Goal: Obtain resource: Obtain resource

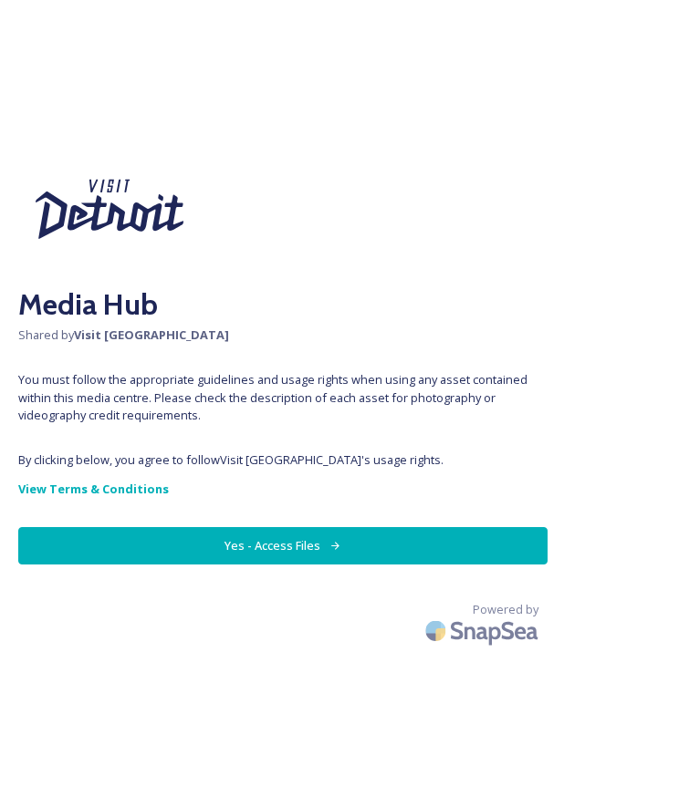
click at [119, 543] on button "Yes - Access Files" at bounding box center [282, 545] width 529 height 37
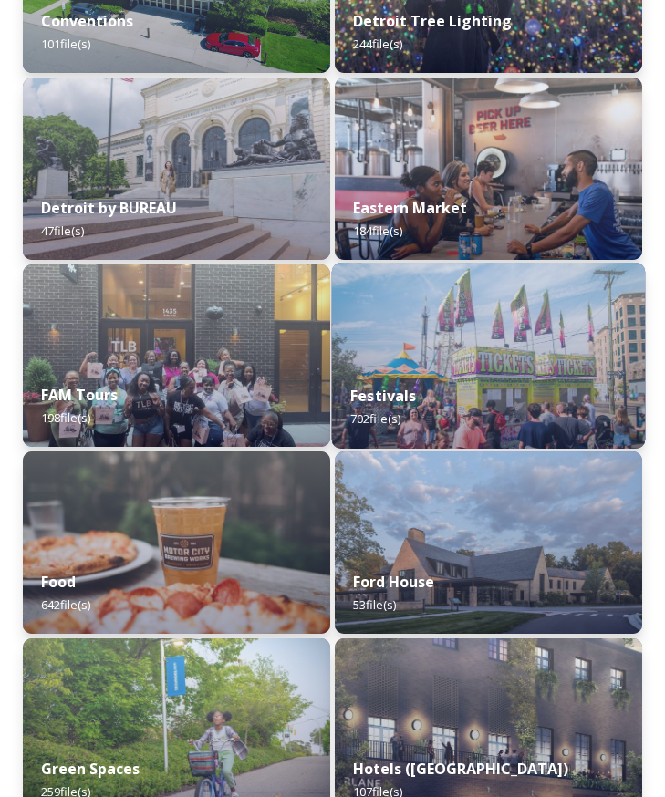
scroll to position [821, 0]
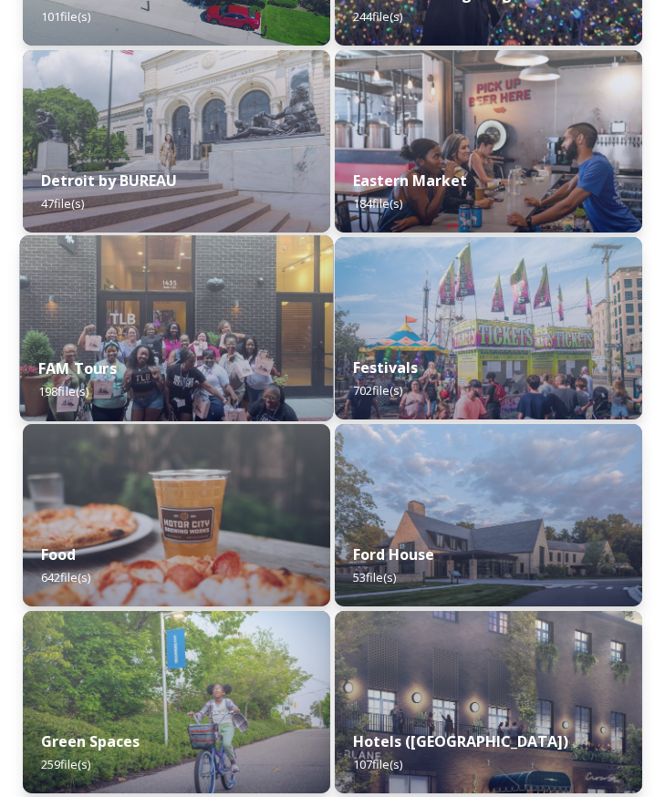
click at [210, 388] on div "FAM Tours 198 file(s)" at bounding box center [177, 379] width 314 height 83
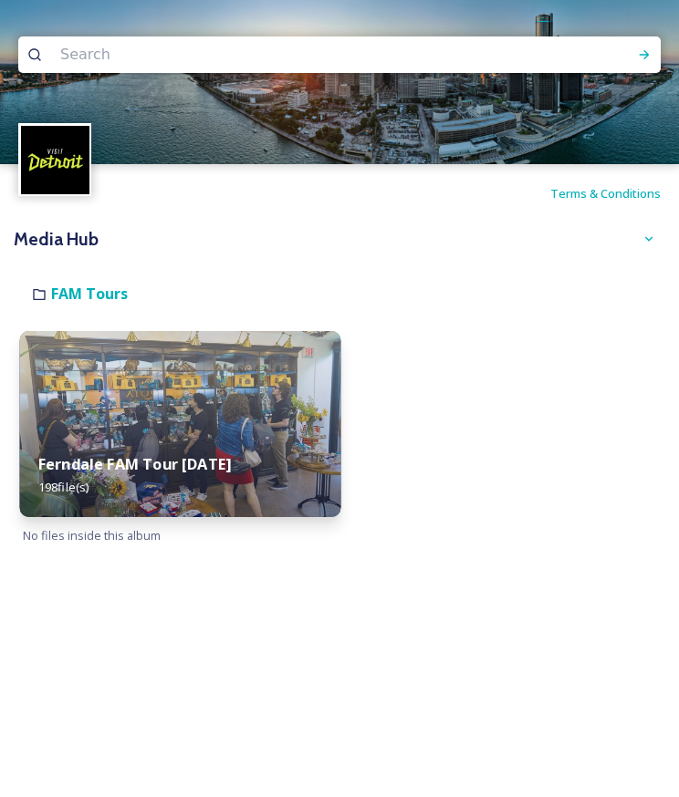
click at [223, 400] on img at bounding box center [180, 424] width 320 height 186
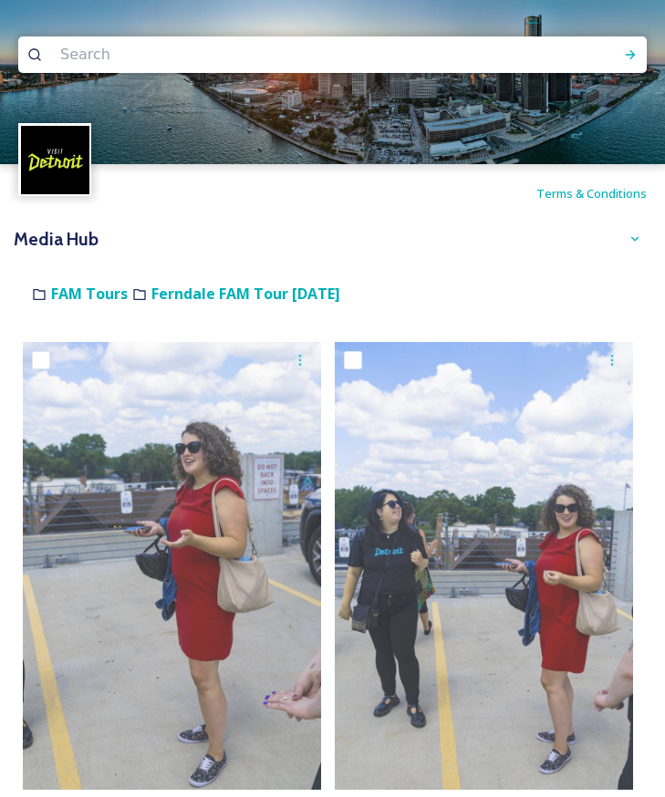
click at [316, 35] on img at bounding box center [332, 82] width 665 height 164
click at [309, 55] on input at bounding box center [242, 55] width 382 height 40
type input "volunteers"
click at [615, 47] on div "Run Search" at bounding box center [630, 54] width 33 height 33
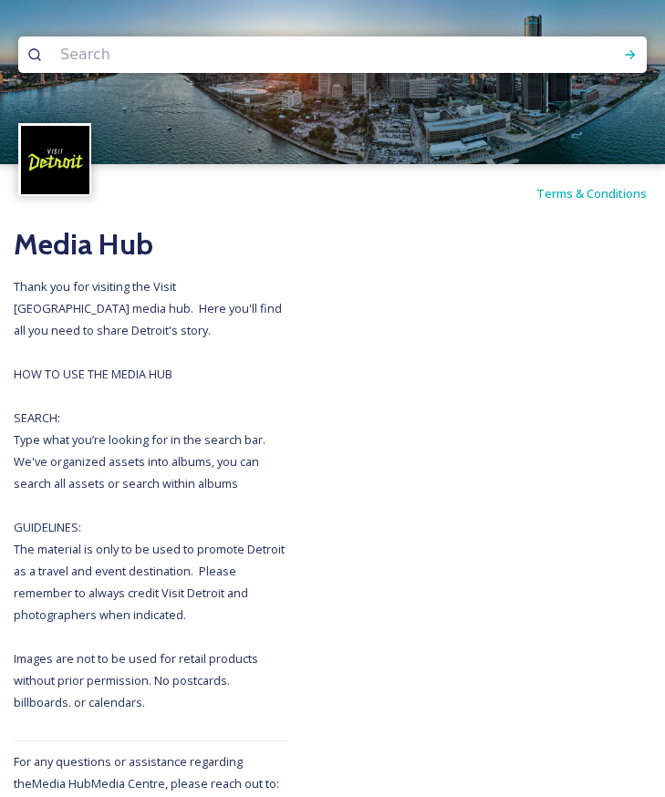
click at [40, 250] on h2 "Media Hub" at bounding box center [151, 245] width 274 height 44
click at [381, 32] on img at bounding box center [332, 82] width 665 height 164
click at [33, 55] on icon at bounding box center [34, 54] width 15 height 15
click at [36, 45] on div at bounding box center [332, 54] width 628 height 36
click at [89, 50] on input at bounding box center [242, 55] width 382 height 40
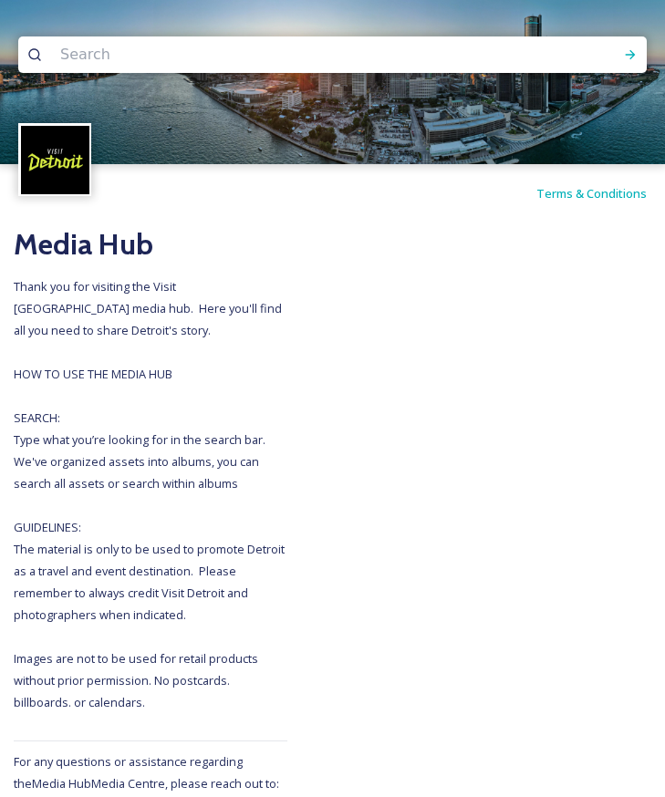
click at [70, 147] on img at bounding box center [55, 160] width 68 height 68
click at [93, 261] on h2 "Media Hub" at bounding box center [151, 245] width 274 height 44
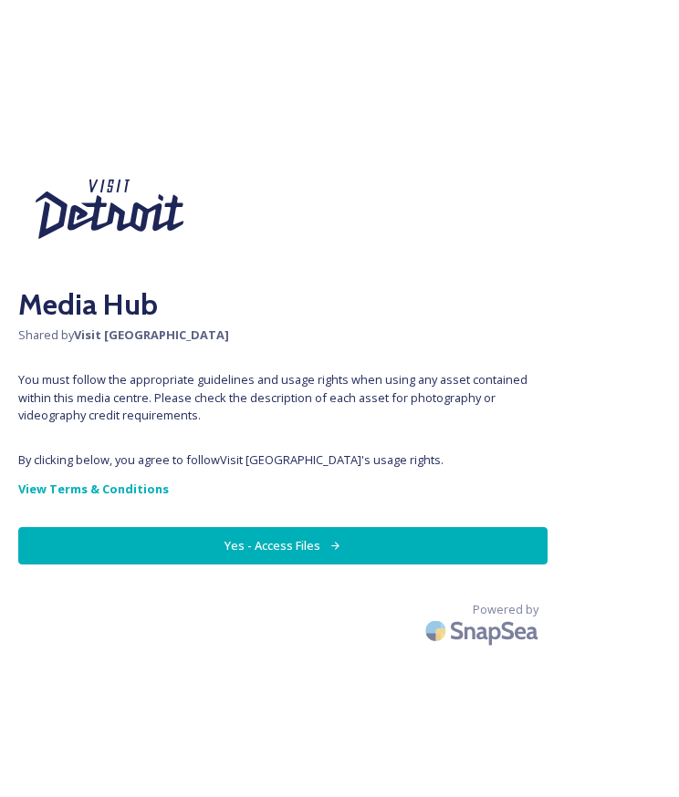
click at [235, 546] on button "Yes - Access Files" at bounding box center [282, 545] width 529 height 37
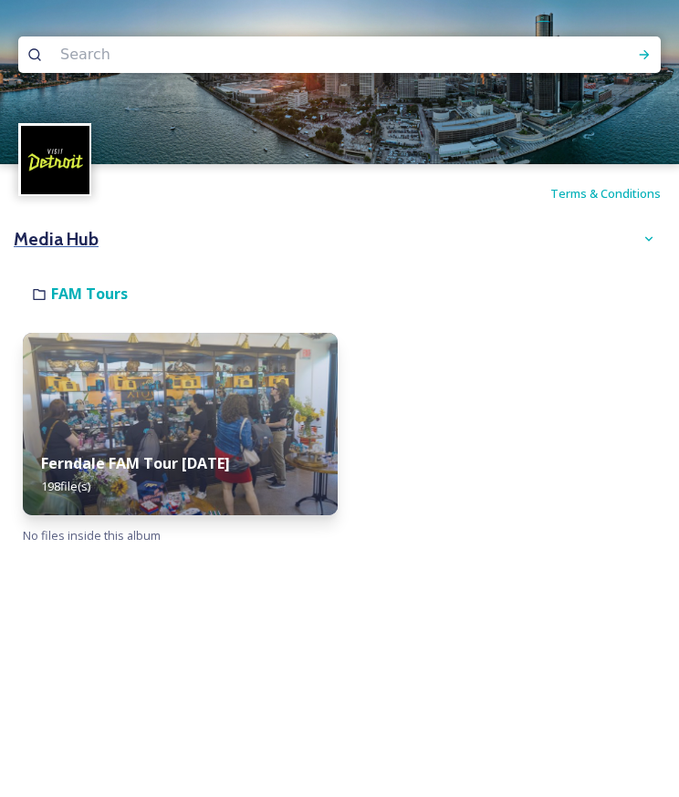
click at [75, 247] on h3 "Media Hub" at bounding box center [56, 239] width 85 height 26
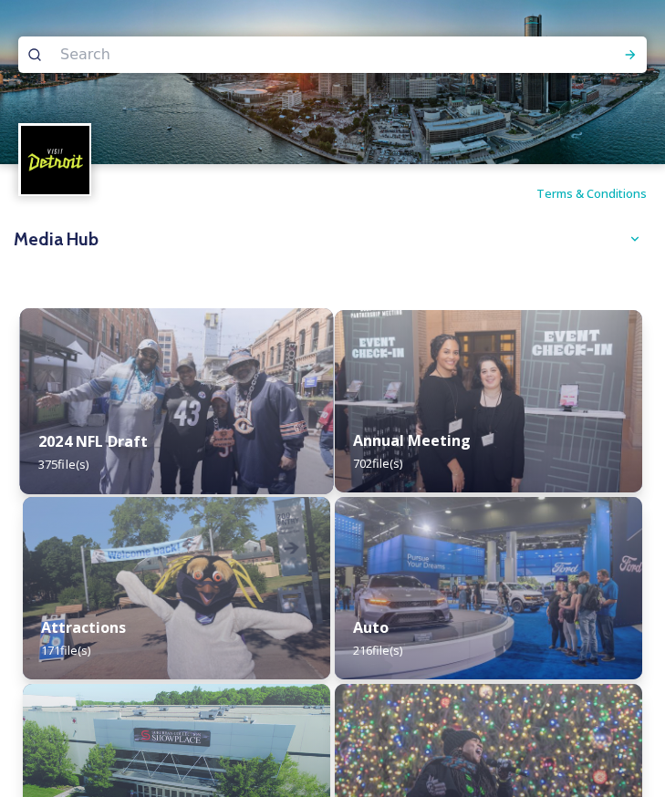
click at [144, 369] on img at bounding box center [177, 401] width 314 height 186
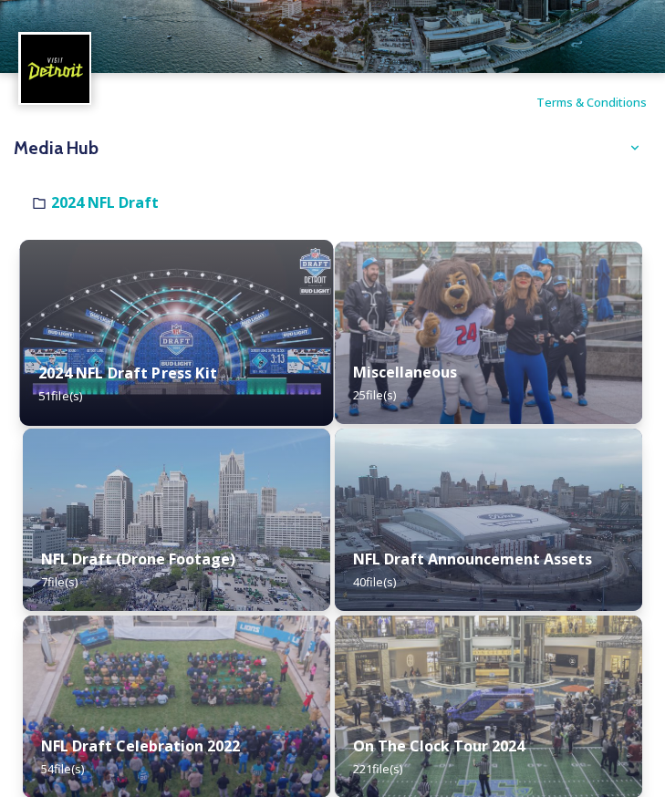
scroll to position [131, 0]
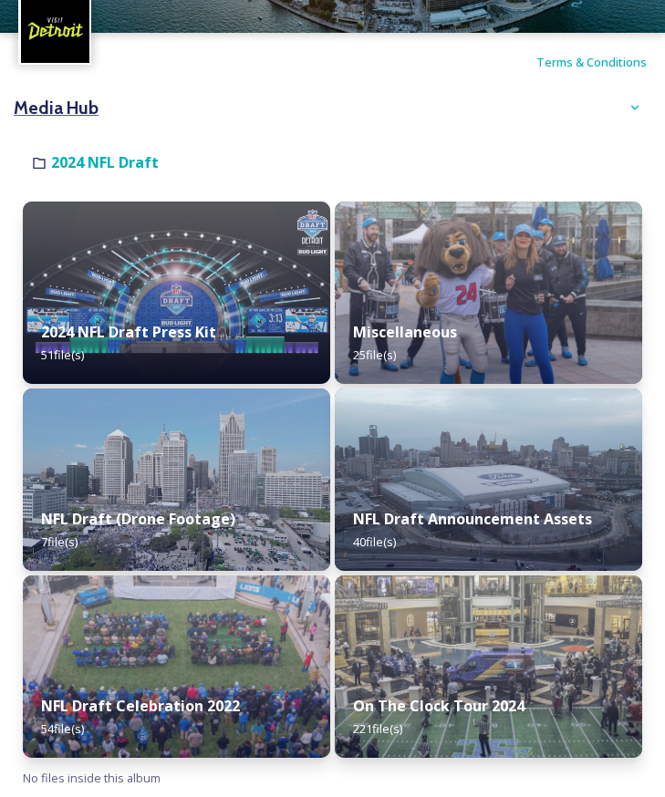
click at [77, 100] on h3 "Media Hub" at bounding box center [56, 108] width 85 height 26
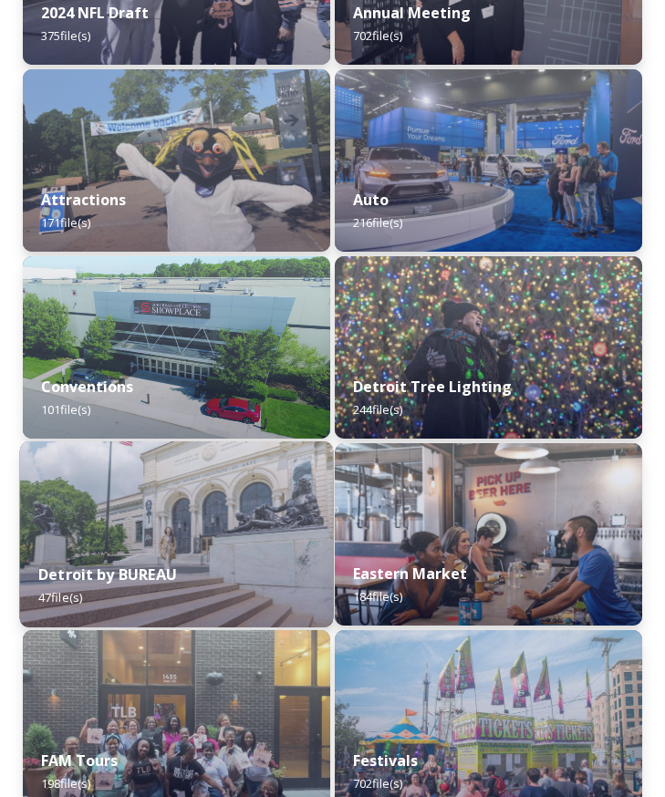
scroll to position [238, 0]
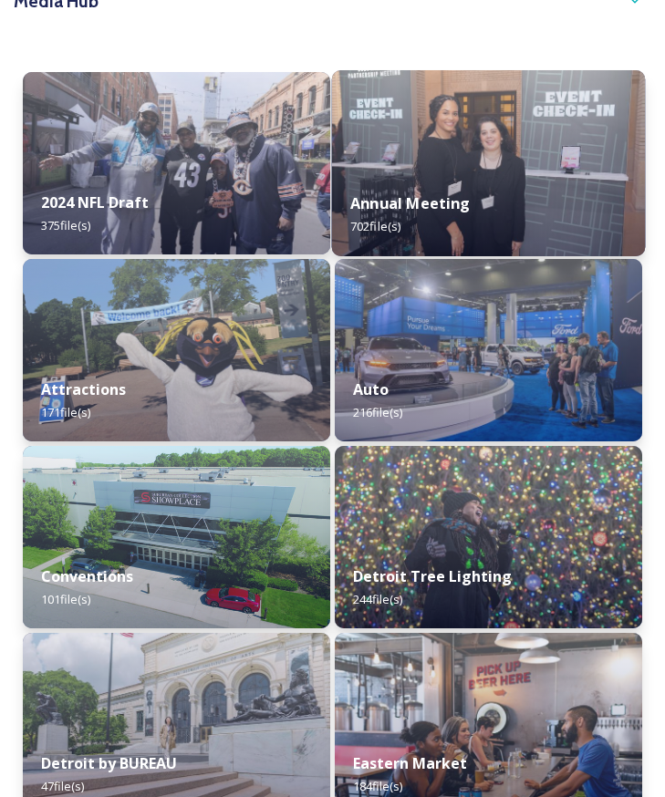
click at [483, 212] on div "Annual Meeting 702 file(s)" at bounding box center [489, 214] width 314 height 83
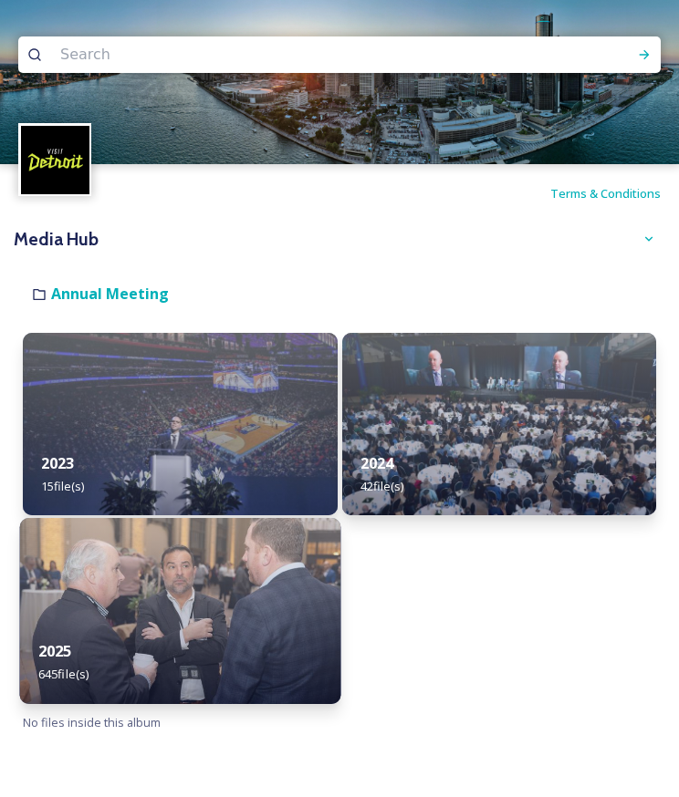
click at [298, 566] on img at bounding box center [180, 611] width 320 height 186
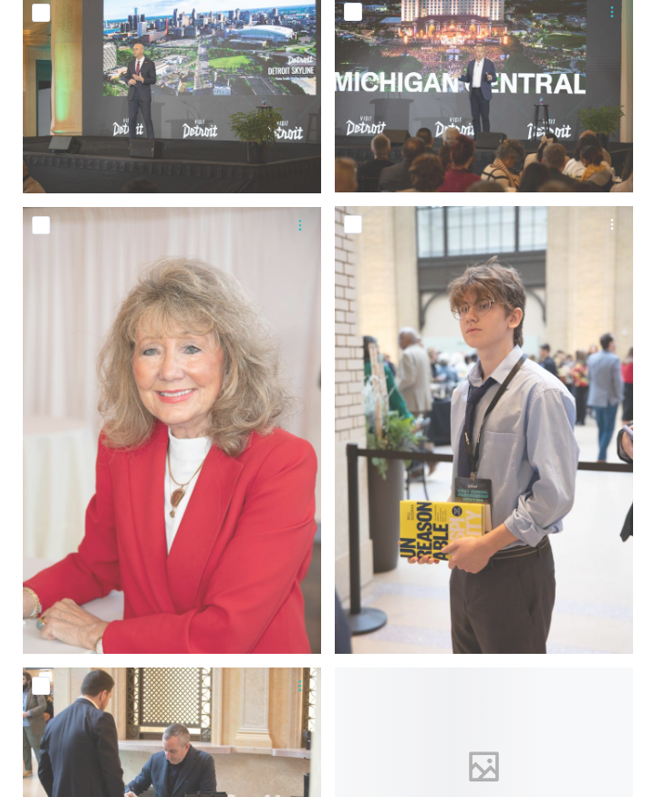
scroll to position [6020, 0]
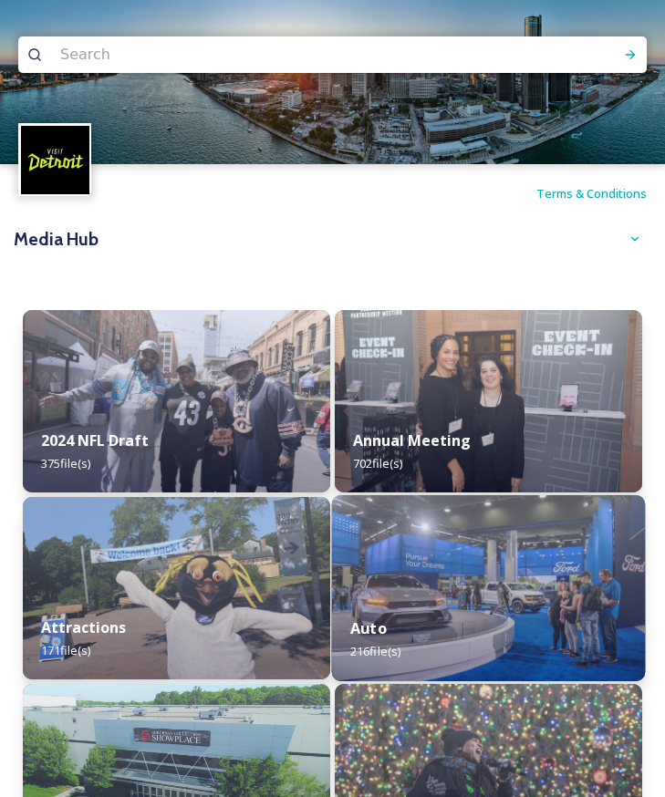
click at [373, 609] on div "Auto 216 file(s)" at bounding box center [489, 639] width 314 height 83
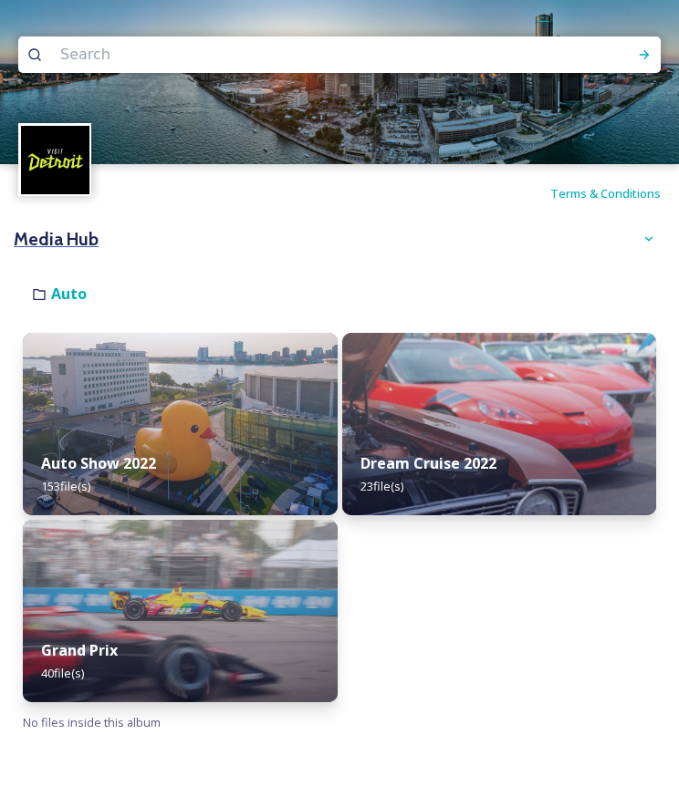
click at [68, 232] on h3 "Media Hub" at bounding box center [56, 239] width 85 height 26
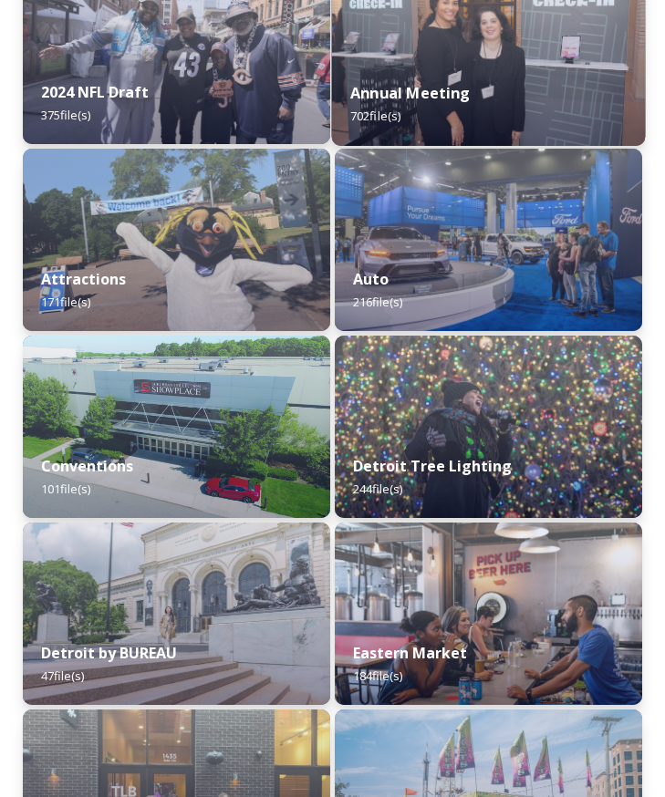
scroll to position [365, 0]
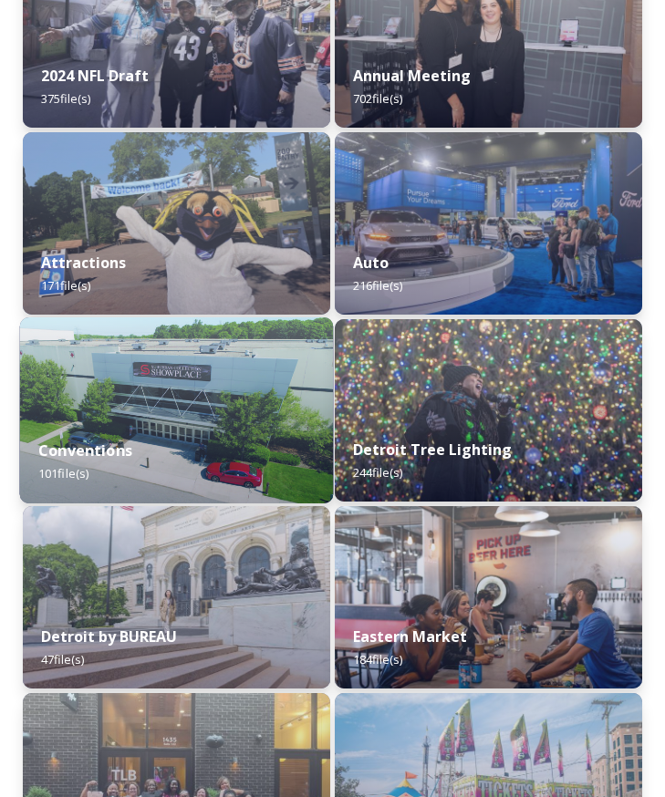
click at [272, 374] on img at bounding box center [177, 410] width 314 height 186
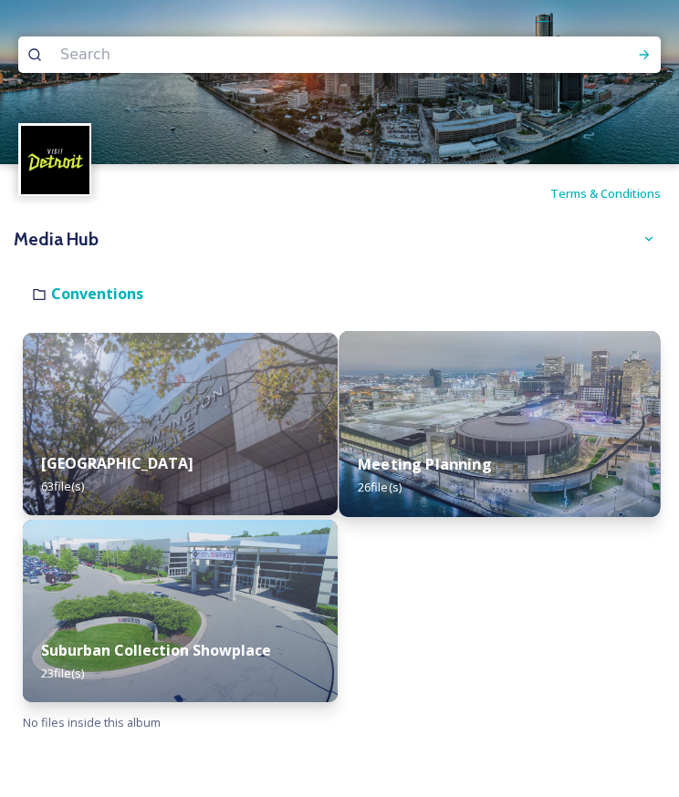
click at [462, 437] on div "Meeting Planning 26 file(s)" at bounding box center [498, 475] width 320 height 83
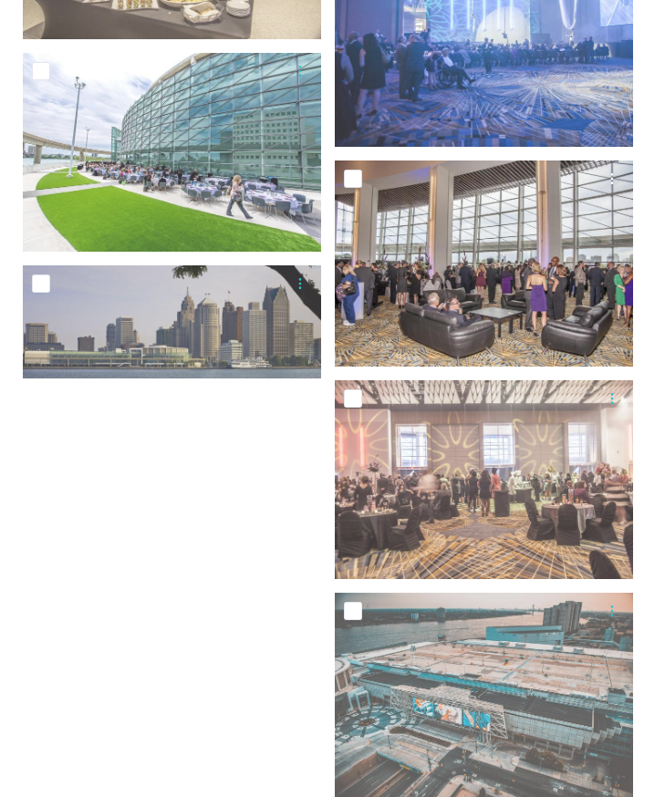
scroll to position [2560, 0]
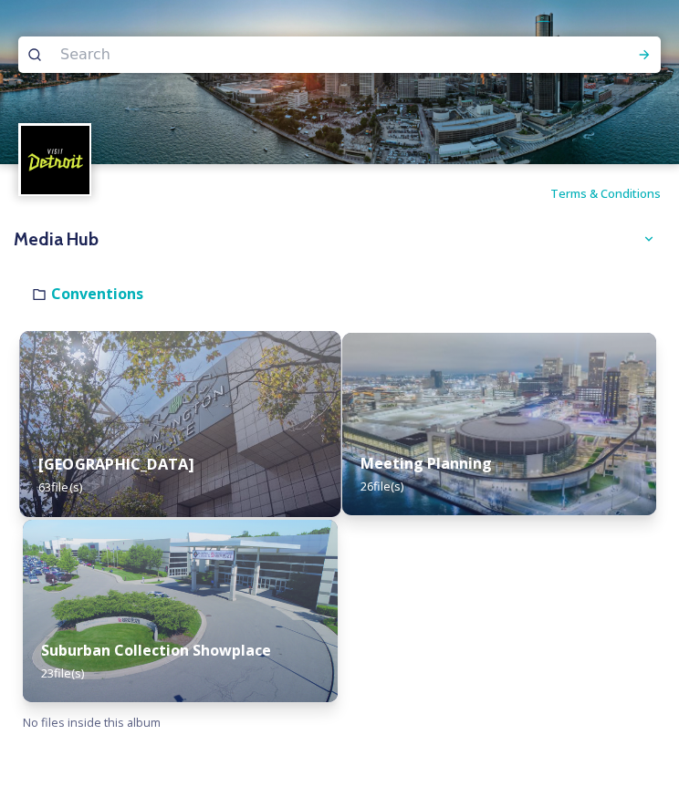
click at [133, 415] on img at bounding box center [180, 424] width 320 height 186
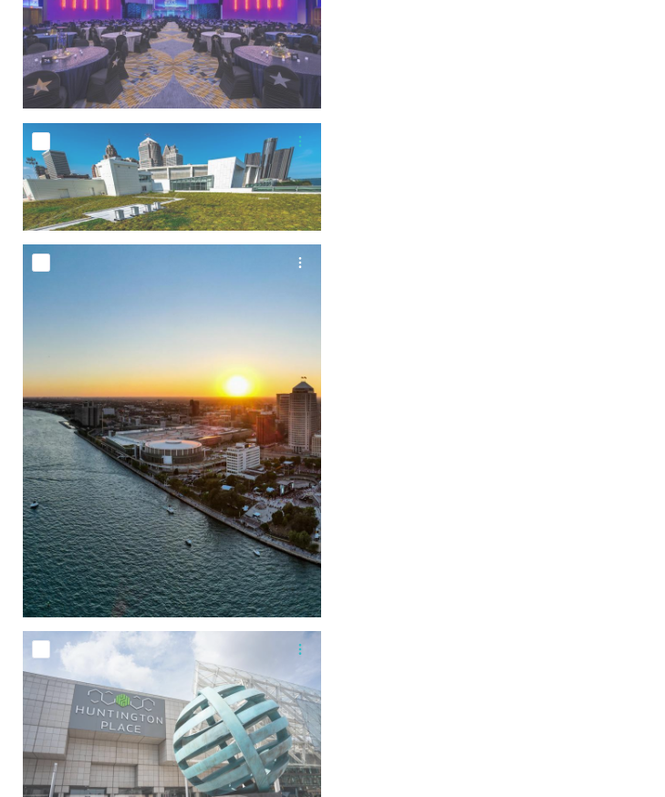
scroll to position [7395, 0]
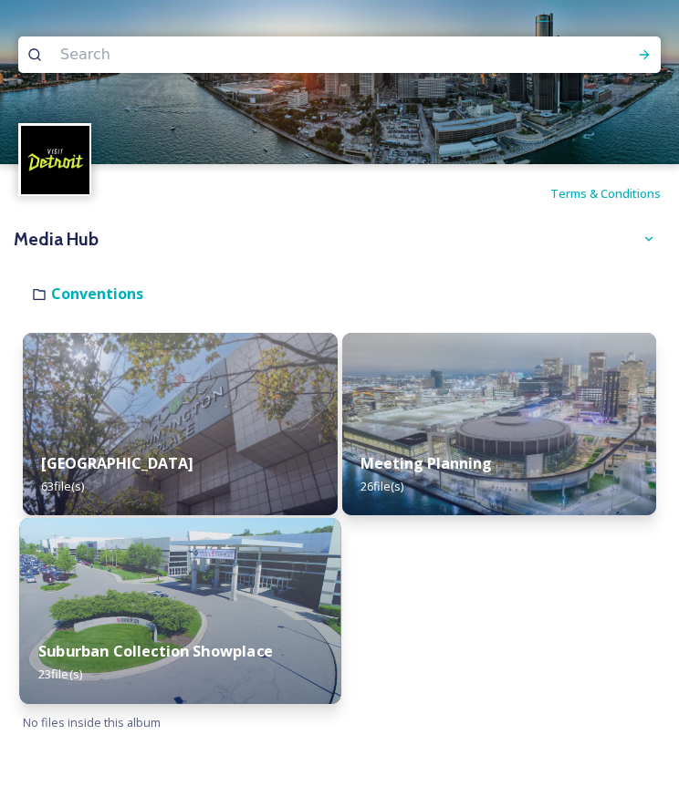
click at [196, 587] on img at bounding box center [180, 611] width 320 height 186
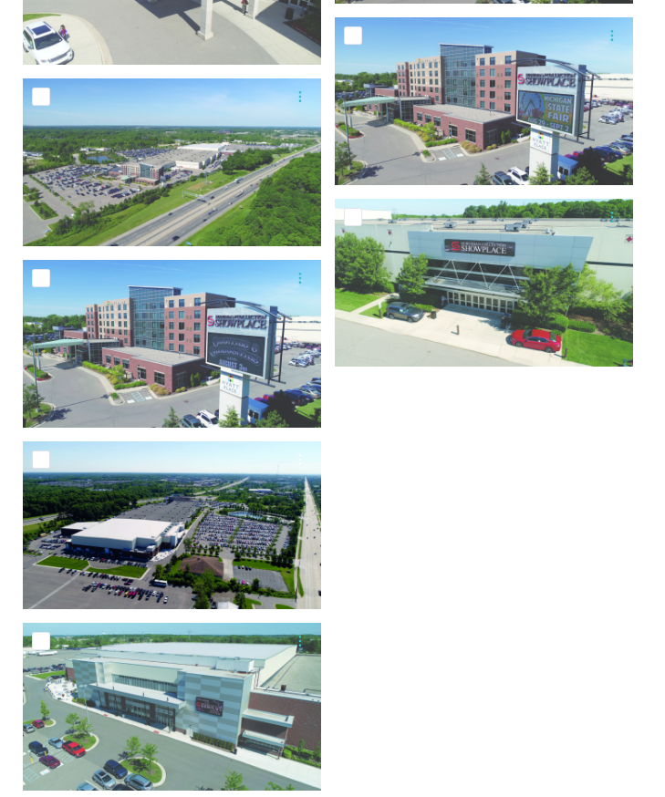
scroll to position [2133, 0]
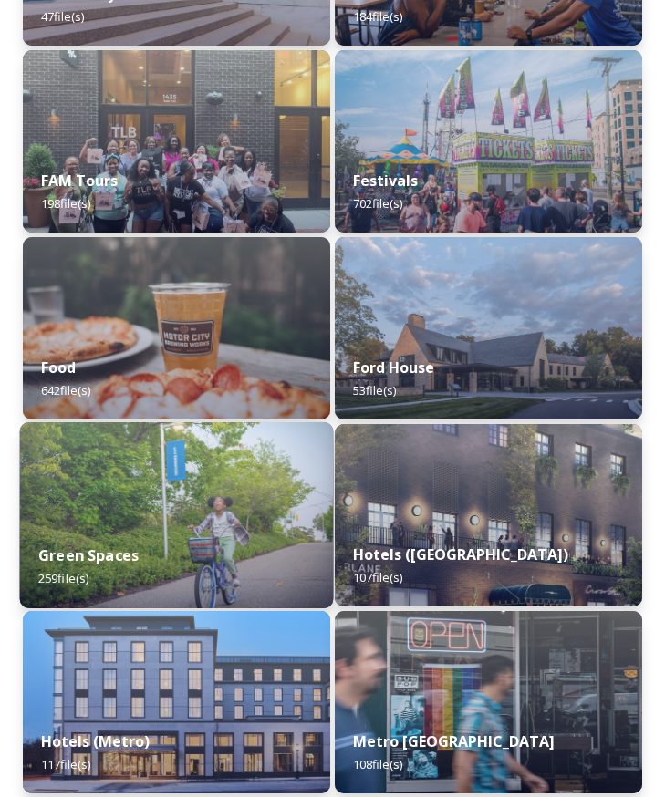
scroll to position [912, 0]
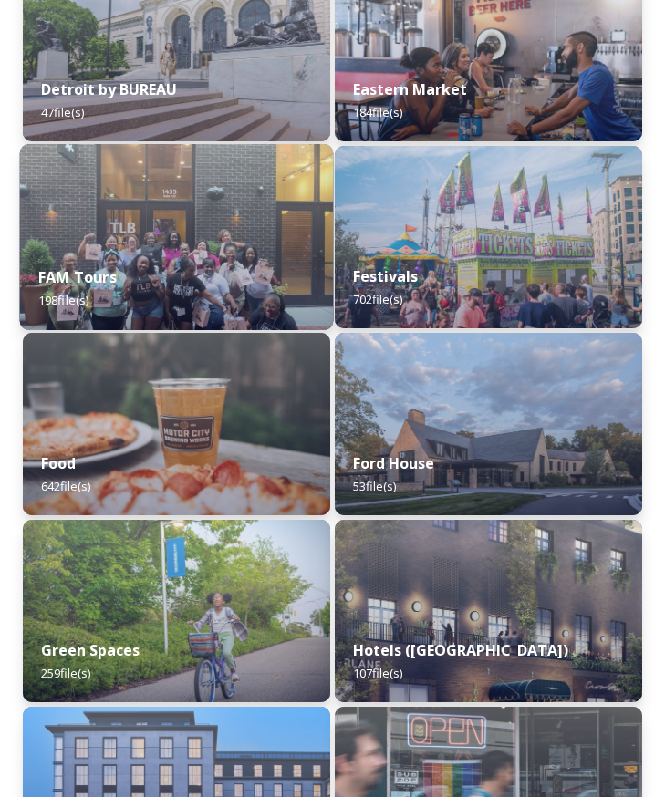
click at [203, 256] on div "FAM Tours 198 file(s)" at bounding box center [177, 288] width 314 height 83
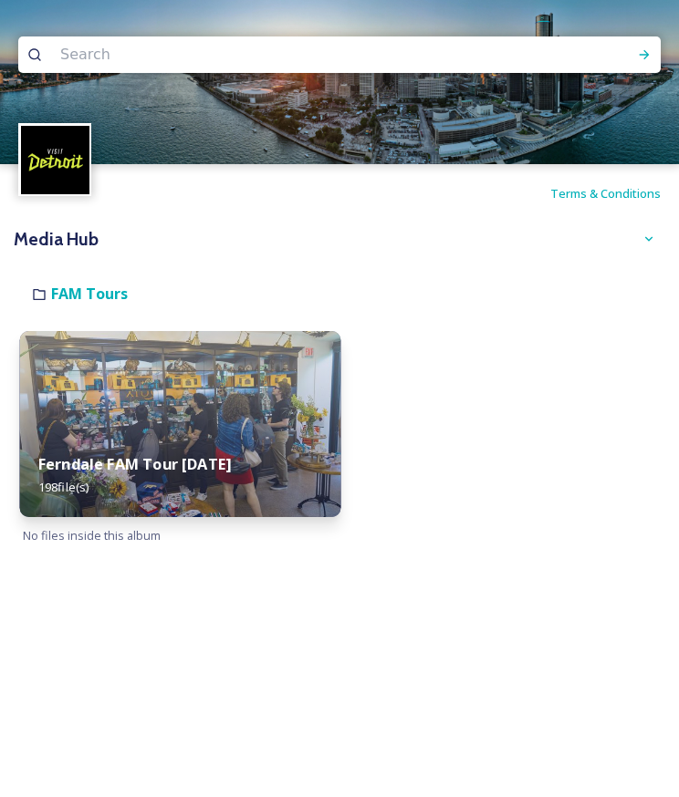
click at [266, 368] on img at bounding box center [180, 424] width 320 height 186
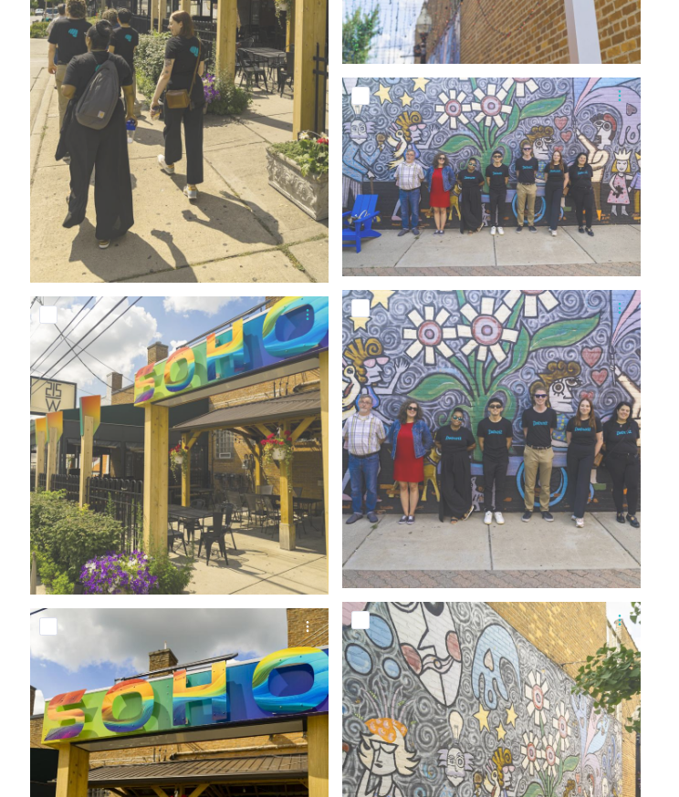
scroll to position [28543, 0]
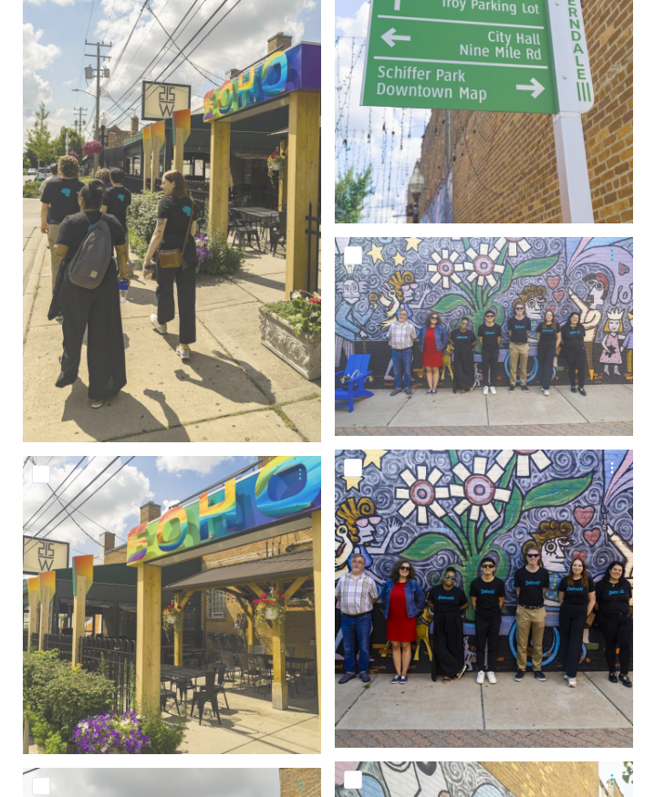
click at [483, 591] on img at bounding box center [484, 599] width 298 height 298
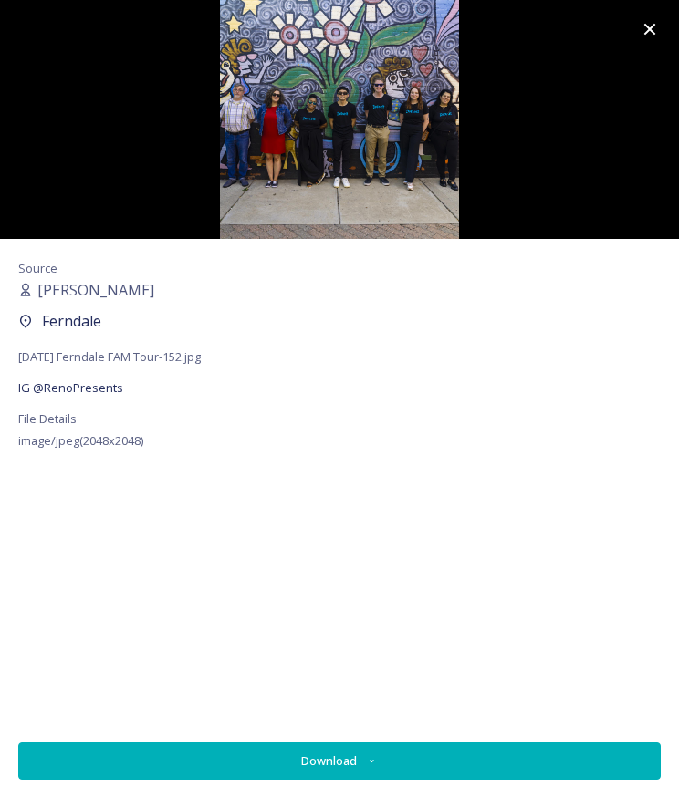
click at [640, 28] on icon at bounding box center [650, 29] width 22 height 22
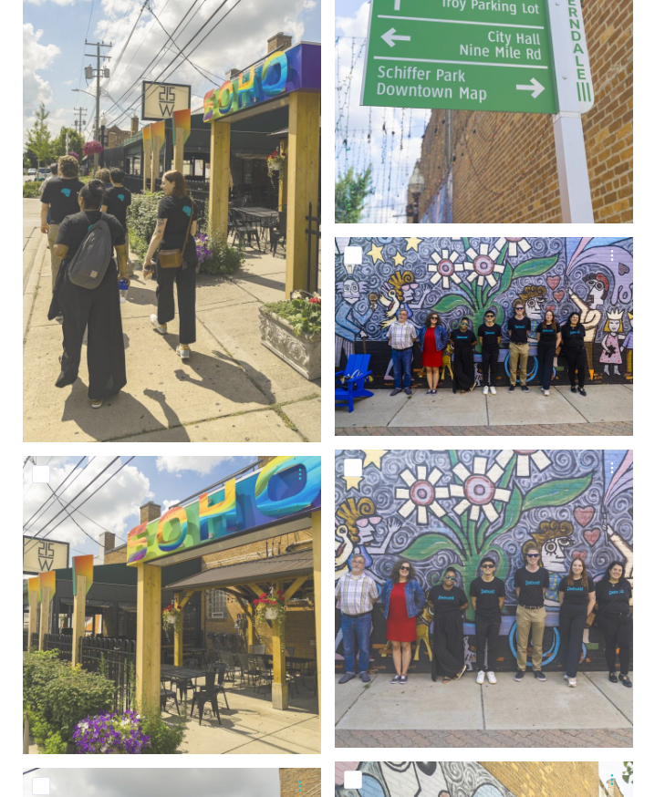
click at [538, 293] on img at bounding box center [484, 336] width 298 height 199
